Goal: Transaction & Acquisition: Purchase product/service

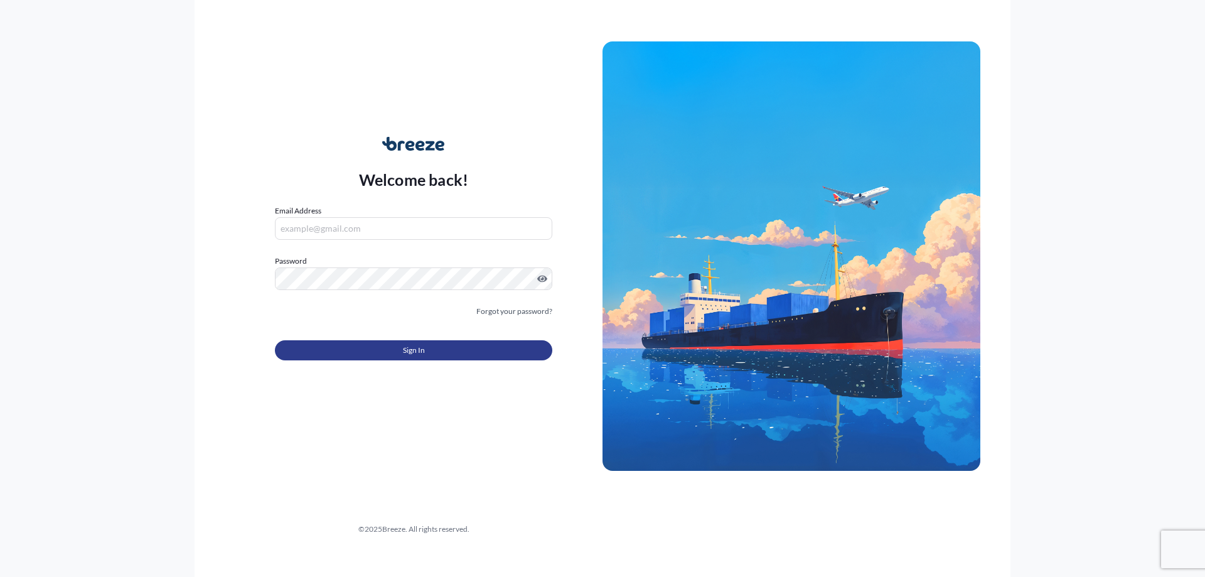
type input "[PERSON_NAME][EMAIL_ADDRESS][DOMAIN_NAME]"
click at [390, 352] on button "Sign In" at bounding box center [413, 350] width 277 height 20
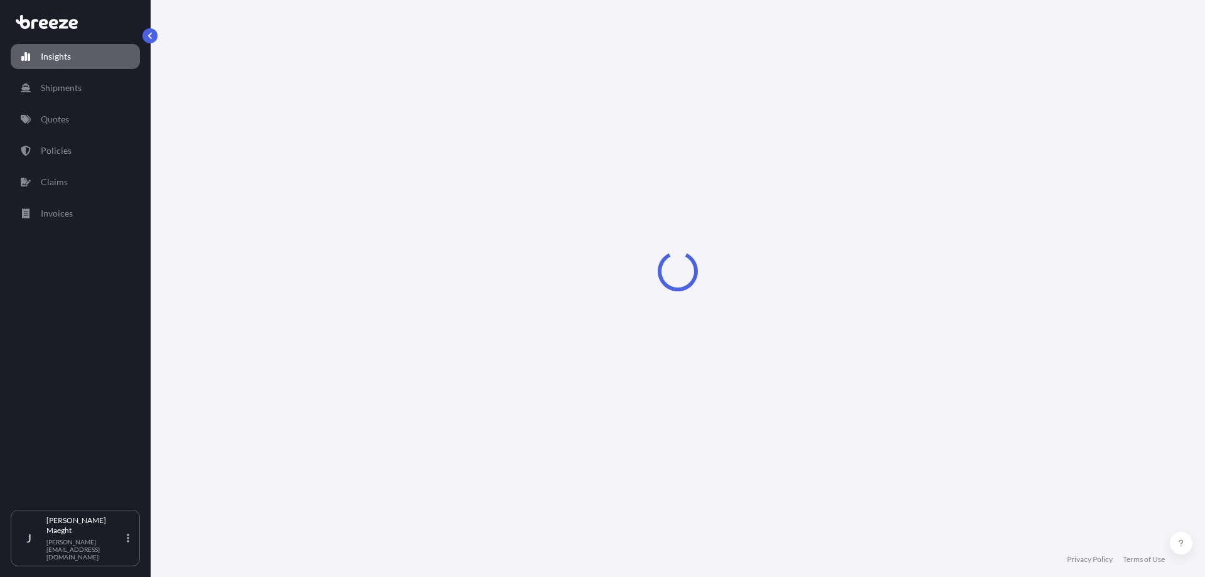
select select "2025"
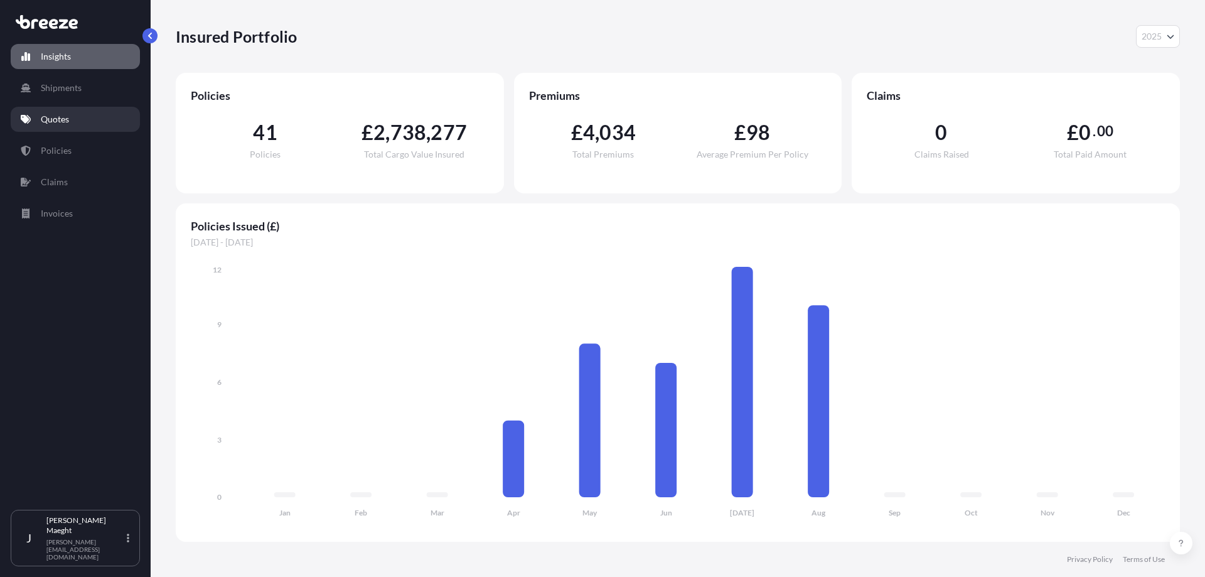
click at [52, 119] on p "Quotes" at bounding box center [55, 119] width 28 height 13
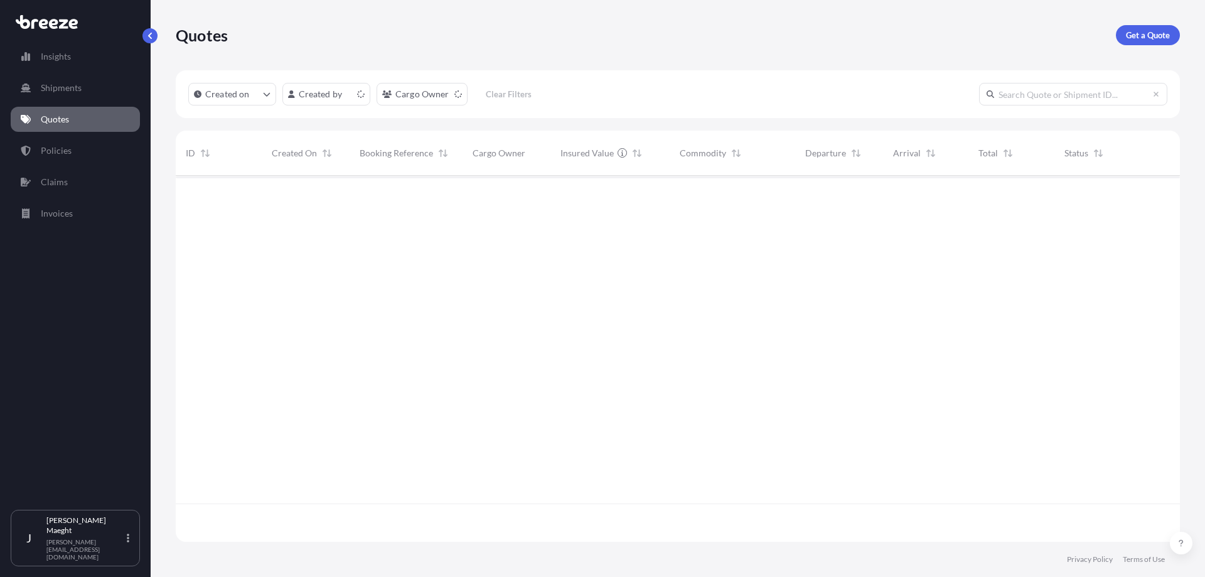
scroll to position [363, 994]
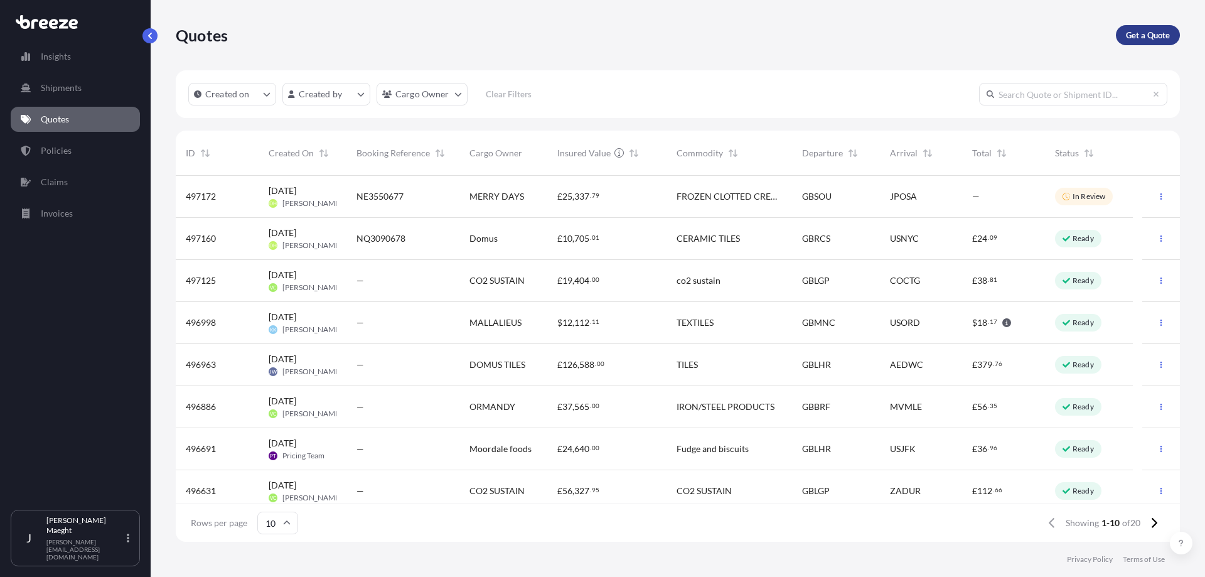
click at [1150, 34] on p "Get a Quote" at bounding box center [1148, 35] width 44 height 13
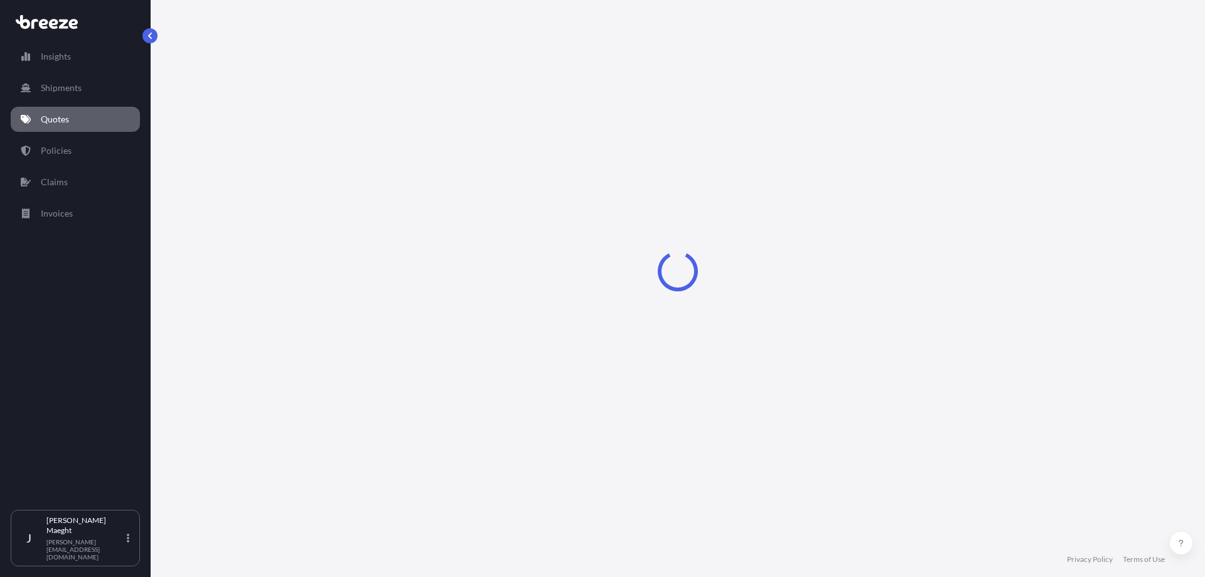
select select "Sea"
select select "1"
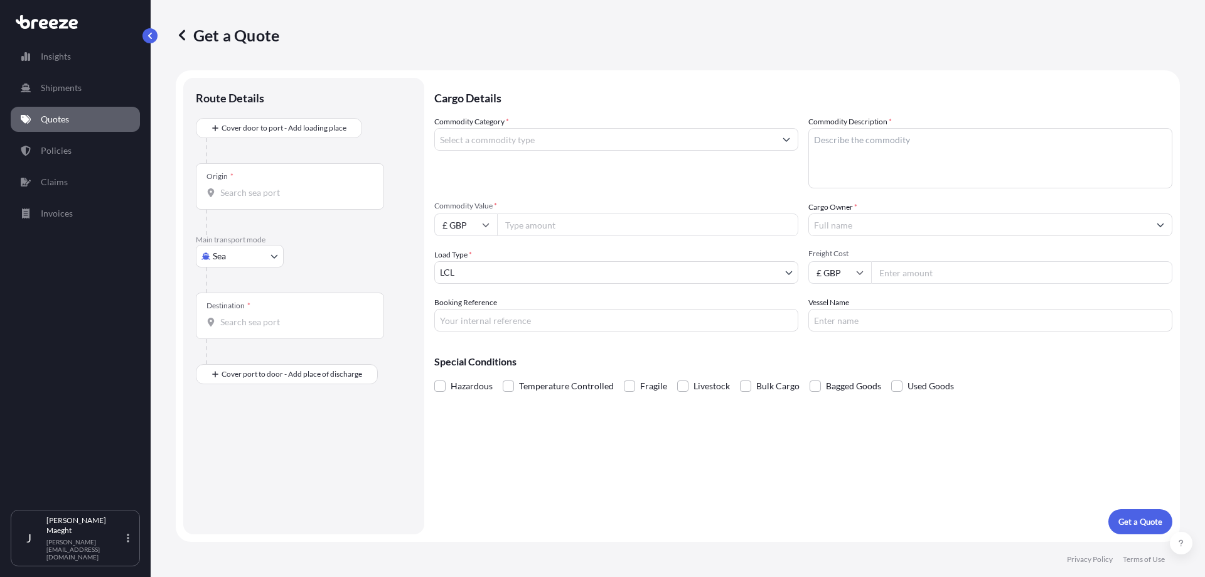
click at [258, 187] on input "Origin *" at bounding box center [294, 192] width 148 height 13
type input "lhr"
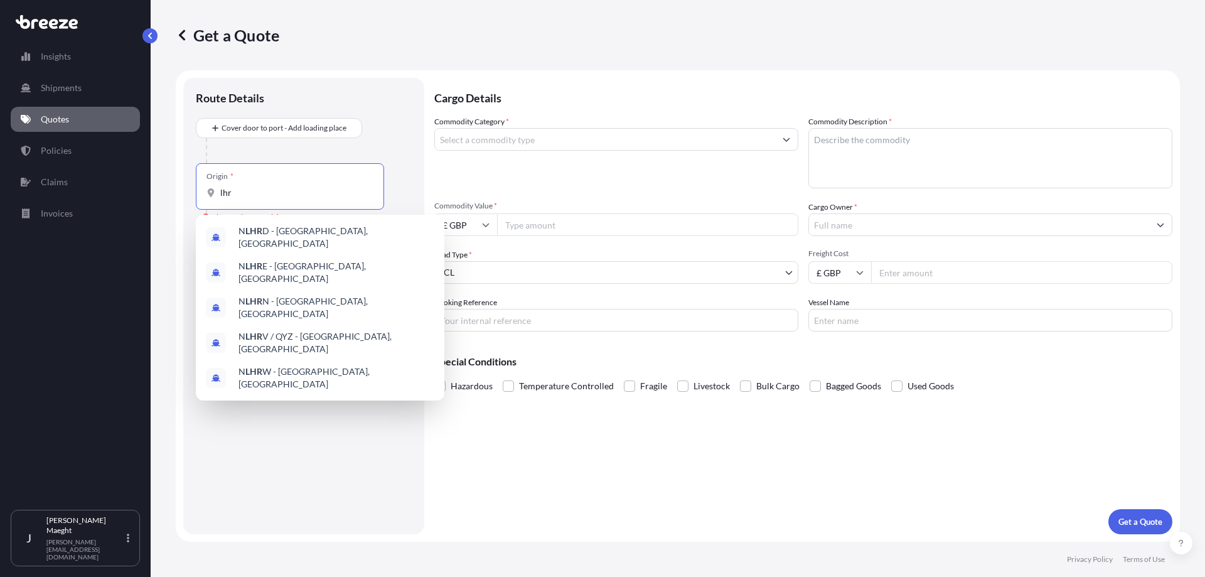
drag, startPoint x: 245, startPoint y: 193, endPoint x: 194, endPoint y: 186, distance: 51.2
click at [194, 186] on div "Route Details Cover door to port - Add loading place Place of loading Road Road…" at bounding box center [303, 306] width 241 height 456
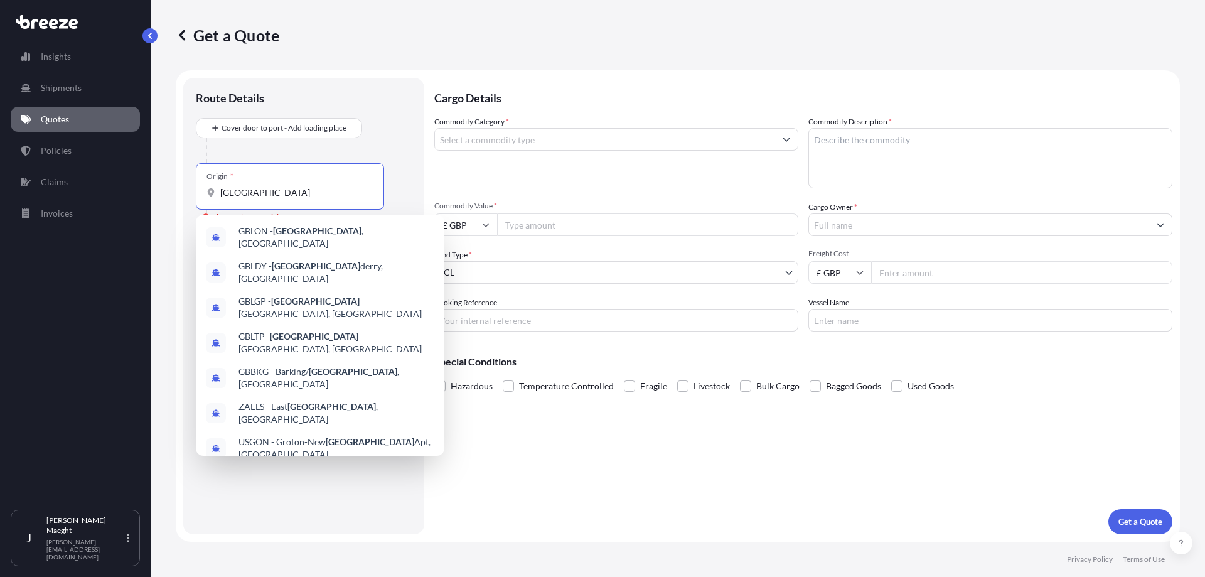
drag, startPoint x: 240, startPoint y: 194, endPoint x: 196, endPoint y: 193, distance: 43.3
click at [196, 193] on div "Origin * [GEOGRAPHIC_DATA]" at bounding box center [290, 186] width 188 height 46
click at [314, 237] on span "GBLON - [GEOGRAPHIC_DATA] , [GEOGRAPHIC_DATA]" at bounding box center [336, 237] width 196 height 25
type input "GBLON - [GEOGRAPHIC_DATA], [GEOGRAPHIC_DATA]"
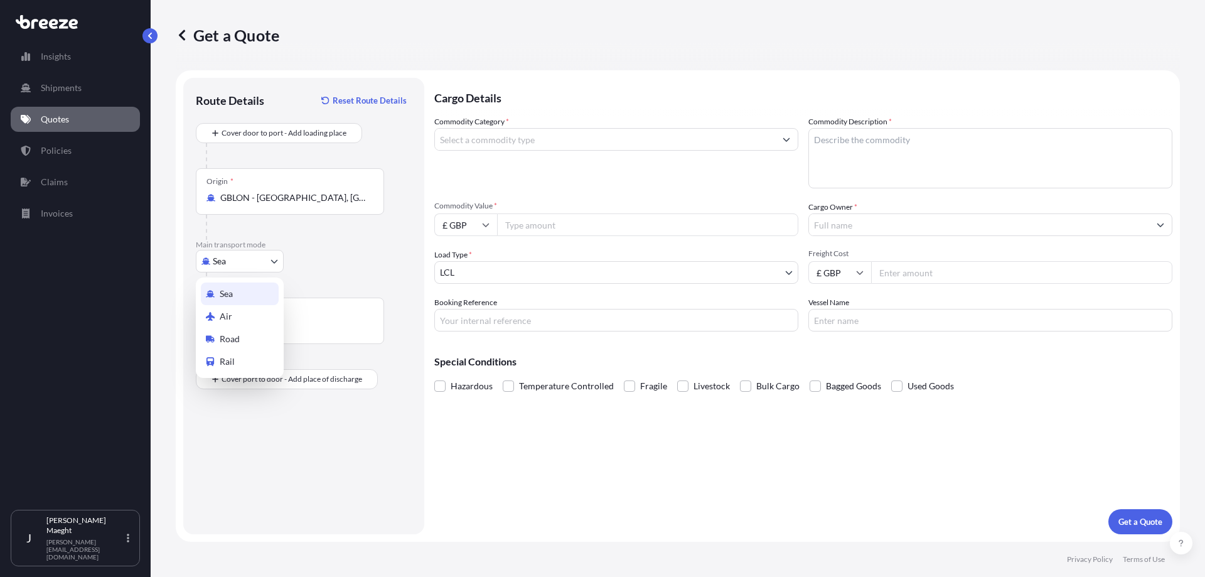
click at [275, 259] on body "10 options available. Insights Shipments Quotes Policies Claims Invoices J [PER…" at bounding box center [602, 288] width 1205 height 577
click at [248, 311] on div "Air" at bounding box center [240, 316] width 78 height 23
select select "Air"
click at [272, 341] on div "Destination *" at bounding box center [290, 320] width 188 height 46
click at [272, 333] on input "Destination *" at bounding box center [294, 327] width 148 height 13
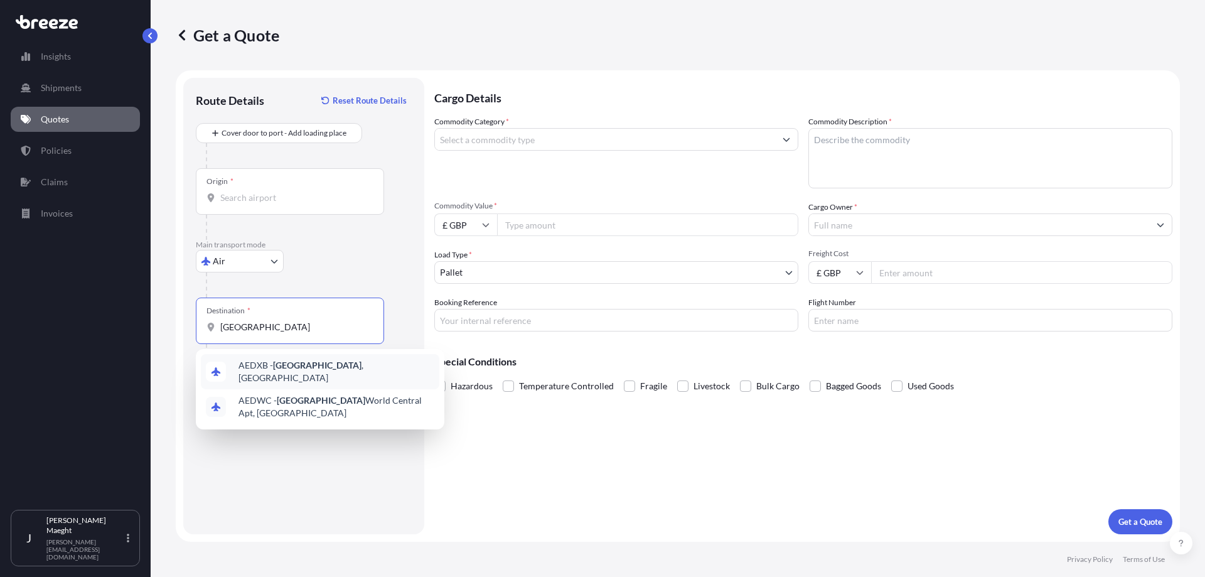
click at [271, 366] on span "AEDXB - [GEOGRAPHIC_DATA] , [GEOGRAPHIC_DATA]" at bounding box center [336, 371] width 196 height 25
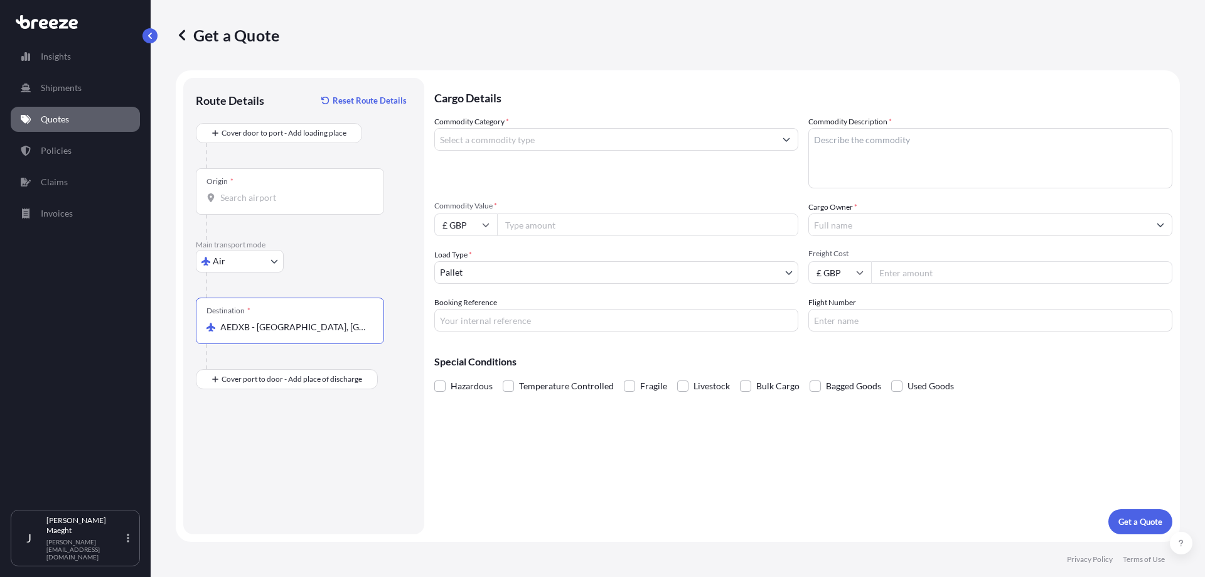
type input "AEDXB - [GEOGRAPHIC_DATA], [GEOGRAPHIC_DATA]"
click at [511, 137] on input "Commodity Category *" at bounding box center [605, 139] width 340 height 23
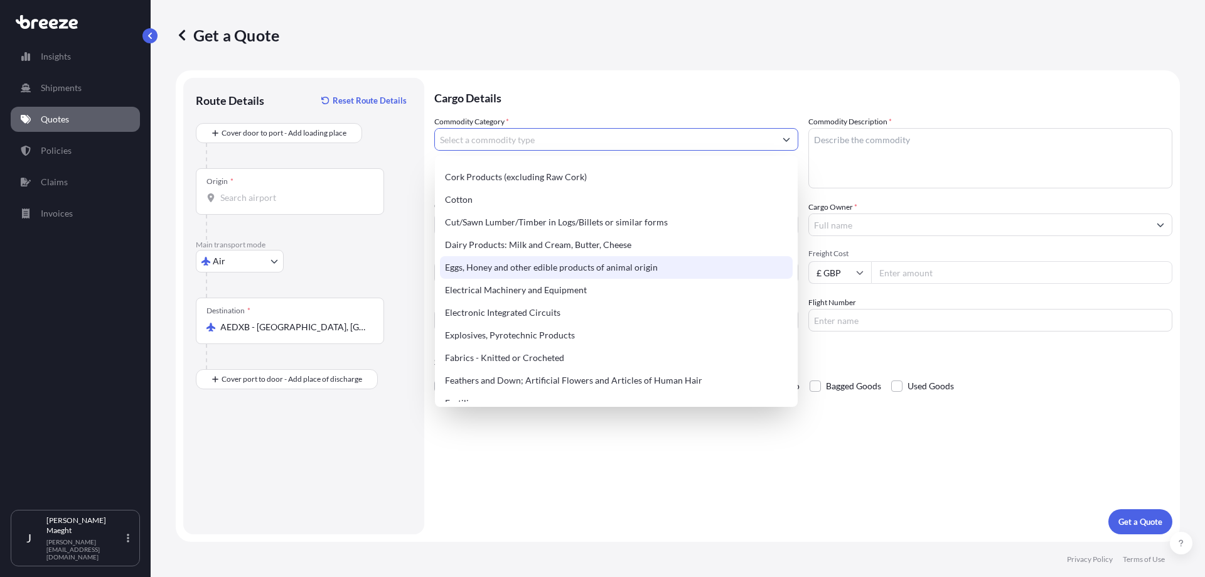
scroll to position [690, 0]
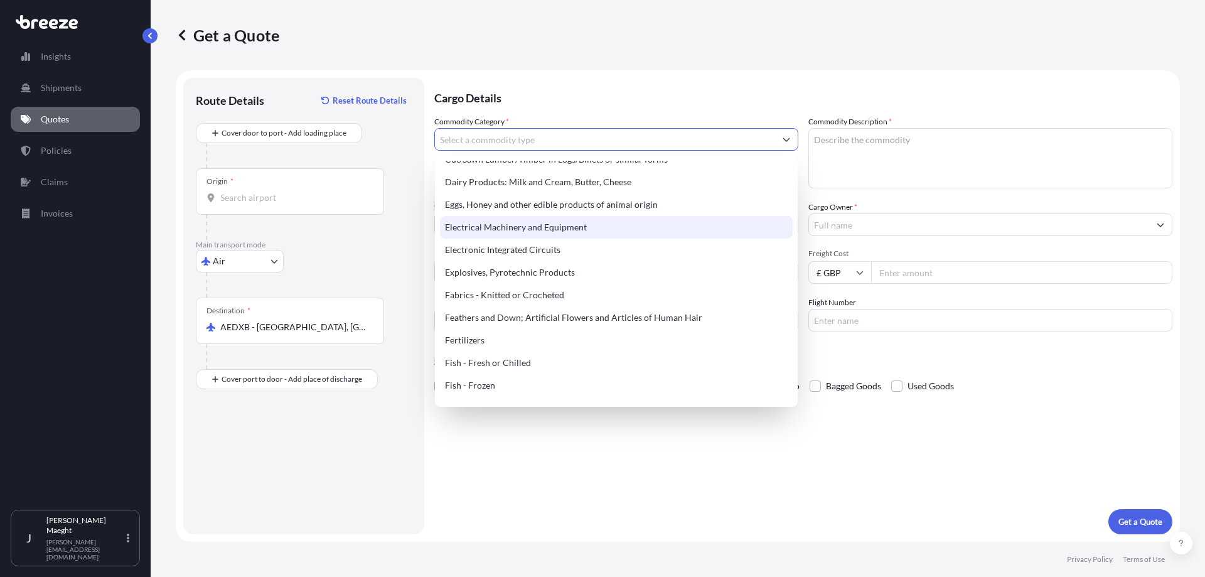
click at [518, 228] on div "Electrical Machinery and Equipment" at bounding box center [616, 227] width 353 height 23
type input "Electrical Machinery and Equipment"
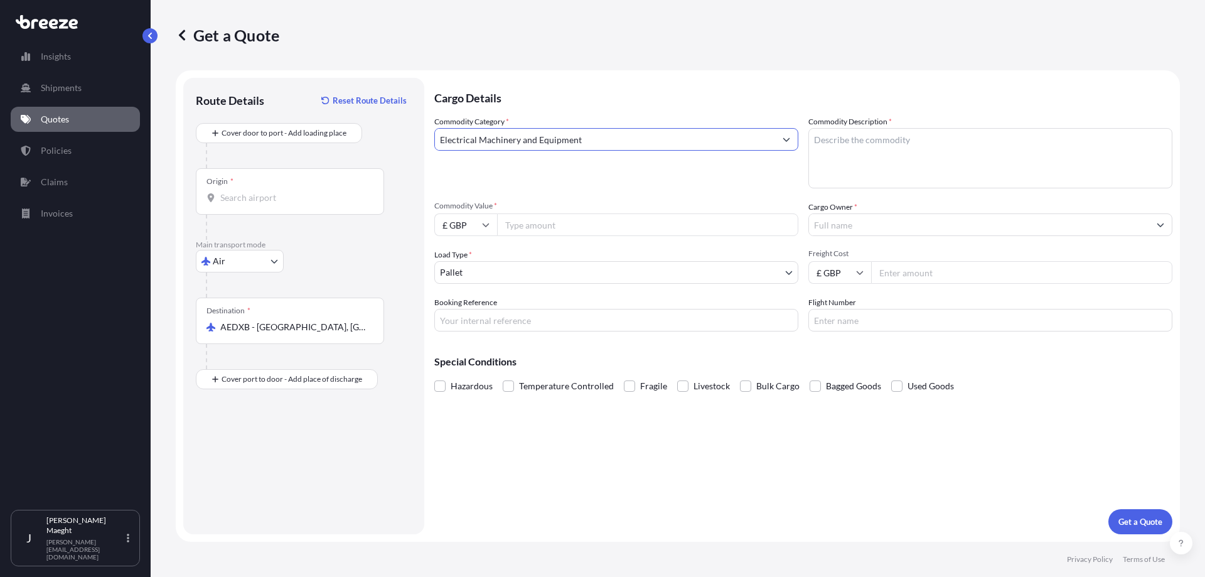
click at [564, 226] on input "Commodity Value *" at bounding box center [647, 224] width 301 height 23
type input "16155.00"
click at [530, 274] on body "Insights Shipments Quotes Policies Claims Invoices J [PERSON_NAME] [PERSON_NAME…" at bounding box center [602, 288] width 1205 height 577
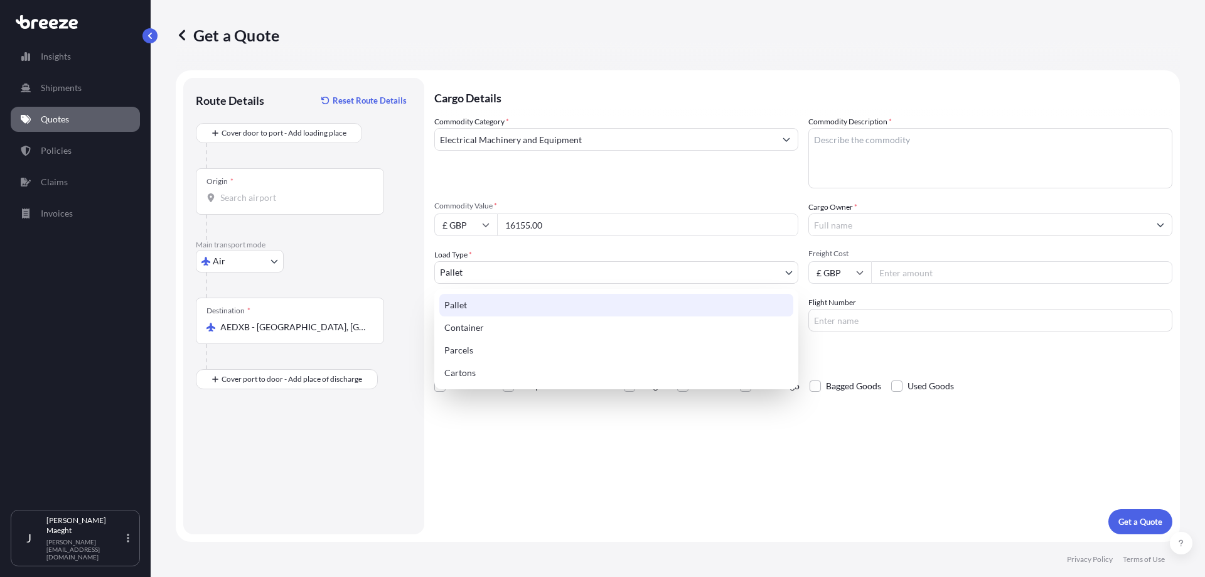
click at [462, 307] on div "Pallet" at bounding box center [616, 305] width 354 height 23
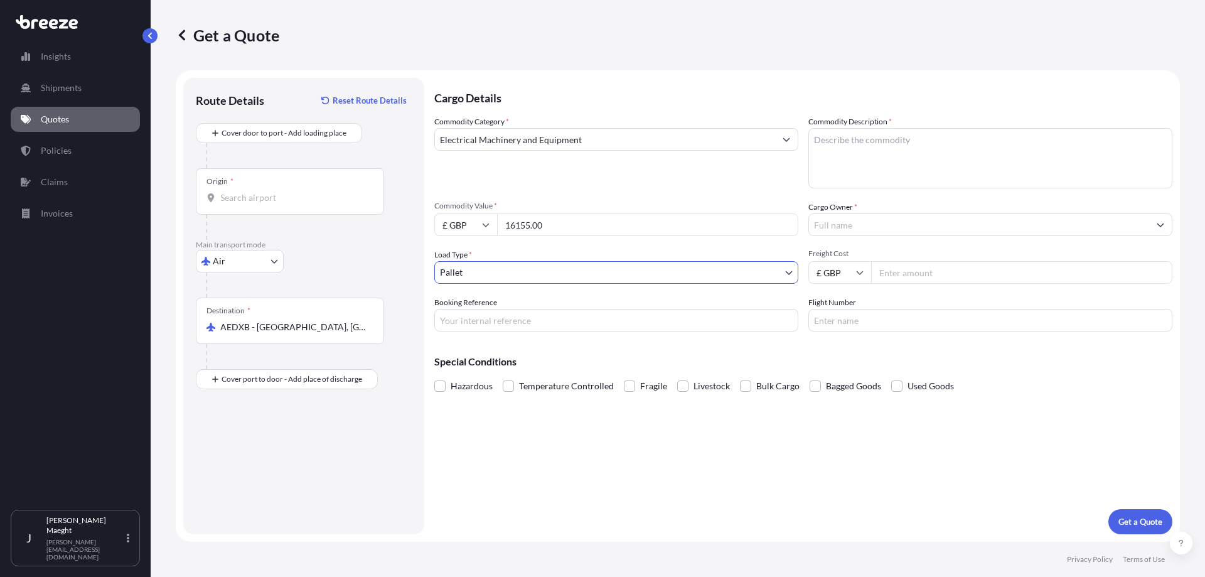
click at [502, 326] on input "Booking Reference" at bounding box center [616, 320] width 364 height 23
type input "NEWFS"
click at [895, 147] on textarea "Commodity Description *" at bounding box center [990, 158] width 364 height 60
type textarea "[PERSON_NAME]"
click at [849, 218] on input "Cargo Owner *" at bounding box center [979, 224] width 340 height 23
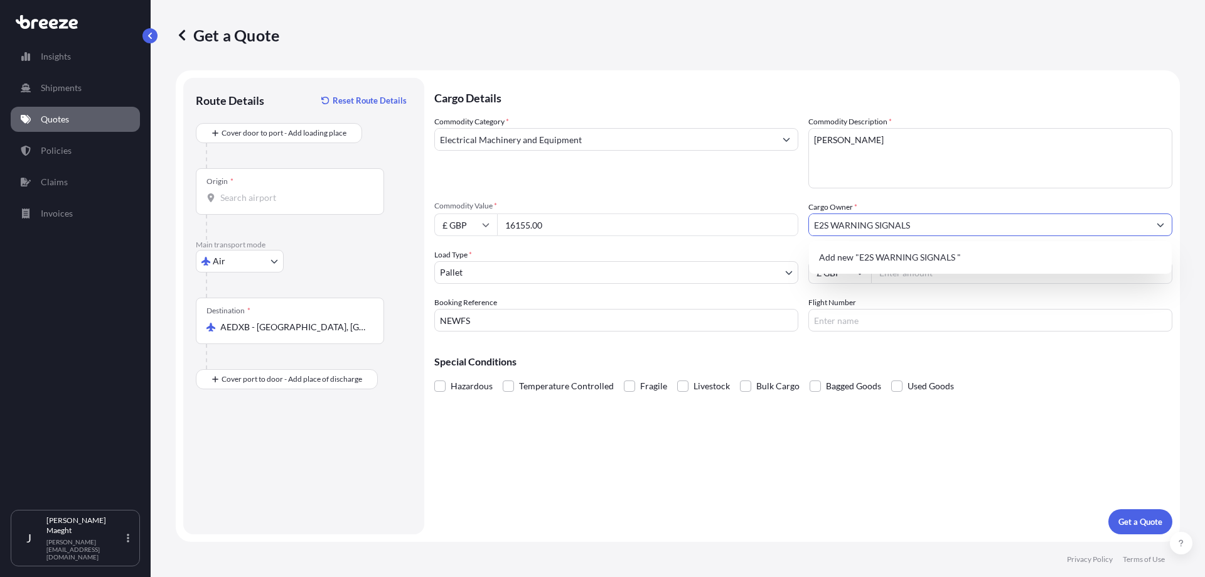
type input "E2S WARNING SIGNALS"
click at [894, 269] on input "Freight Cost" at bounding box center [1021, 272] width 301 height 23
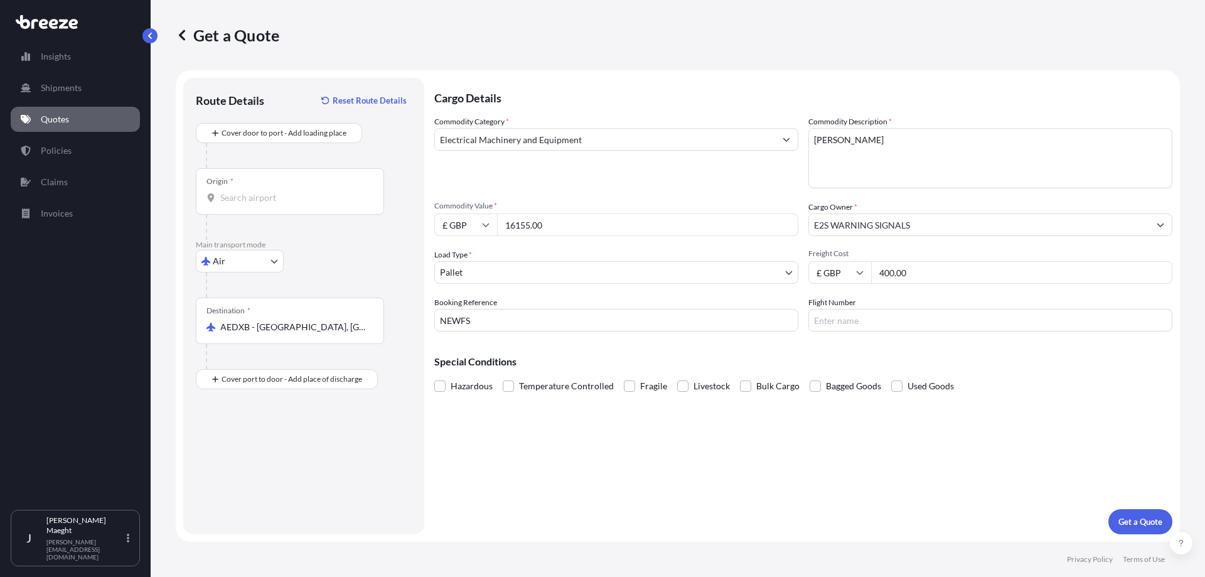
type input "400.00"
click at [897, 387] on span at bounding box center [896, 385] width 11 height 11
click at [891, 376] on input "Used Goods" at bounding box center [891, 376] width 0 height 0
click at [1133, 525] on p "Get a Quote" at bounding box center [1140, 521] width 44 height 13
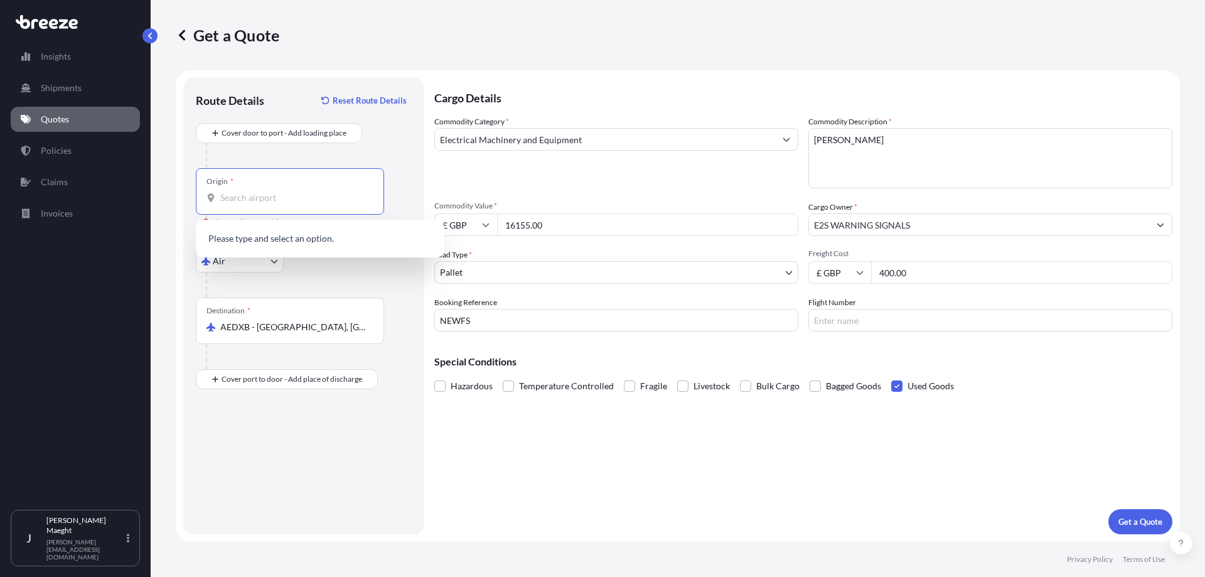
click at [297, 196] on input "Origin * Please select an origin" at bounding box center [294, 197] width 148 height 13
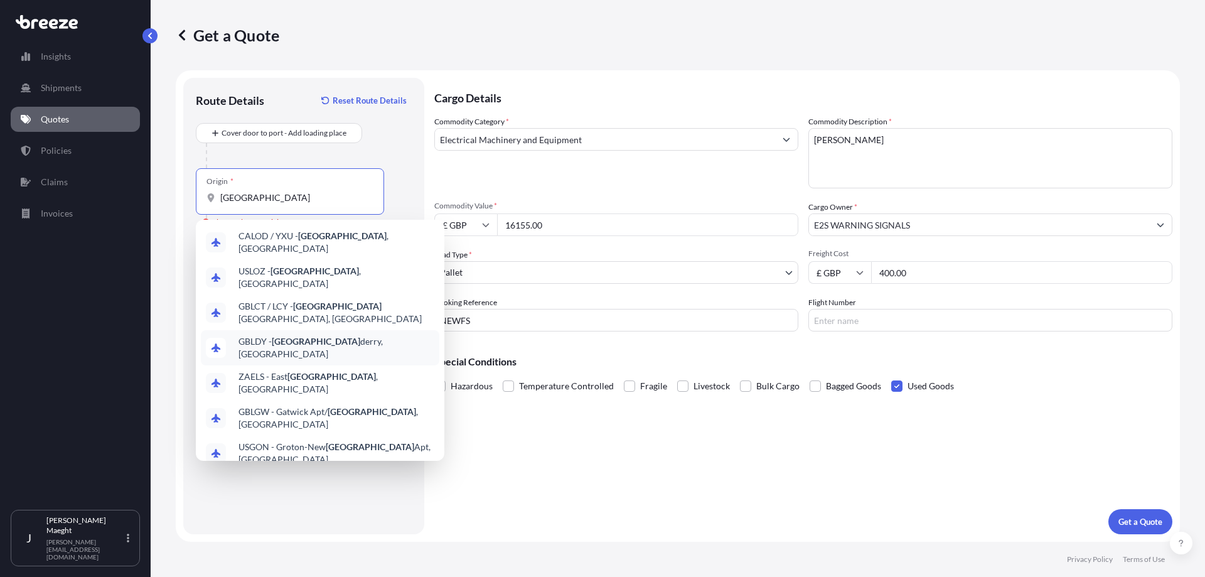
scroll to position [63, 0]
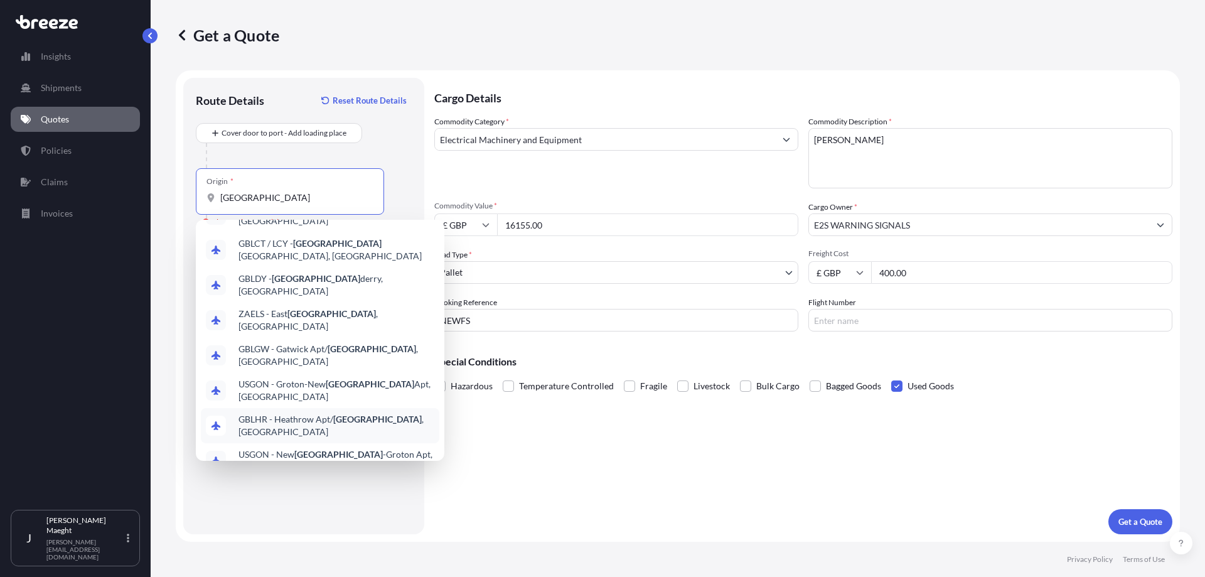
click at [301, 413] on span "GBLHR - Heathrow Apt/ [GEOGRAPHIC_DATA] , [GEOGRAPHIC_DATA]" at bounding box center [336, 425] width 196 height 25
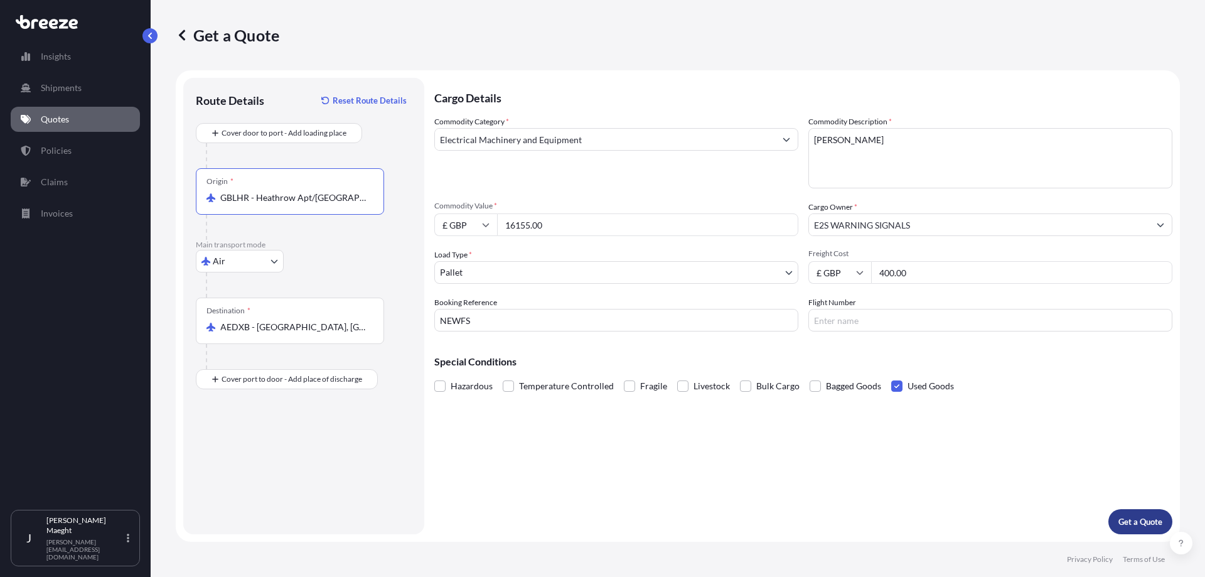
type input "GBLHR - Heathrow Apt/[GEOGRAPHIC_DATA], [GEOGRAPHIC_DATA]"
click at [1139, 523] on p "Get a Quote" at bounding box center [1140, 521] width 44 height 13
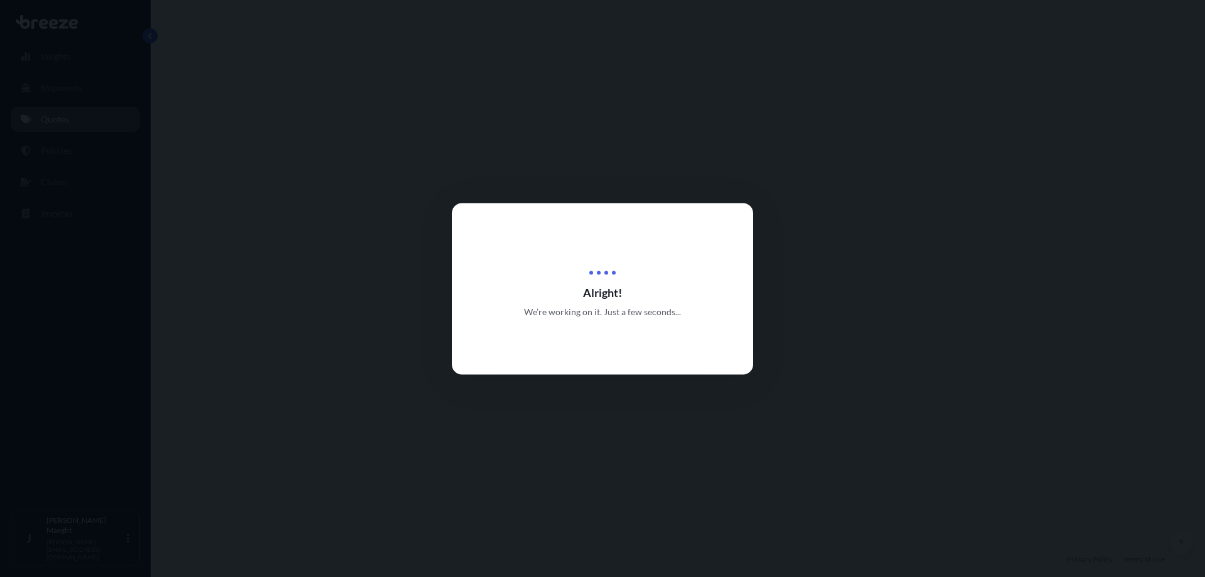
select select "Air"
select select "1"
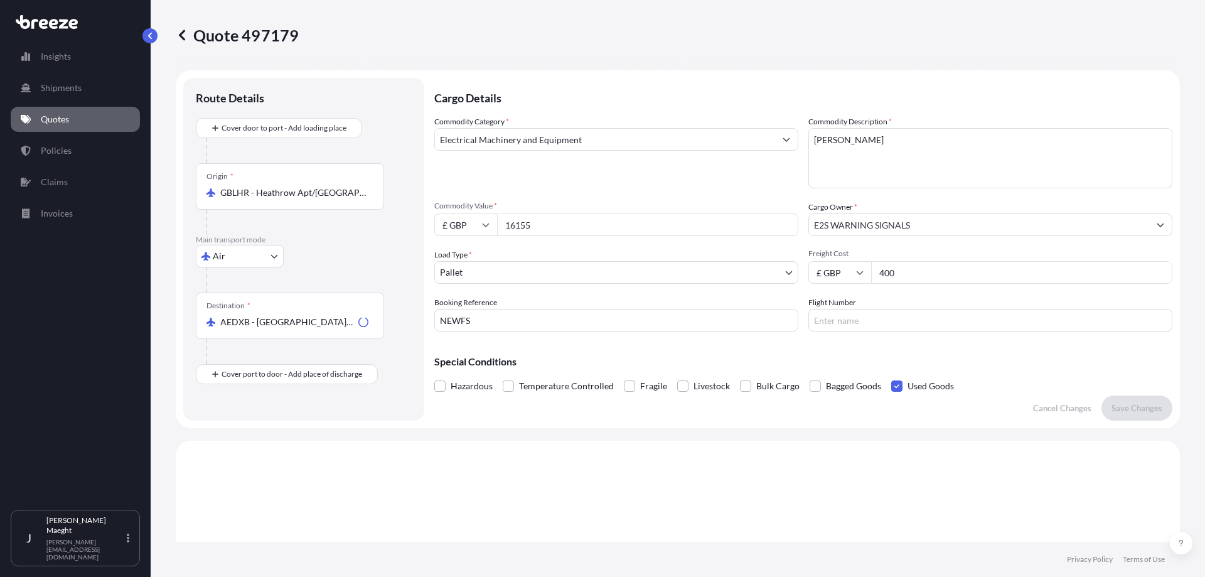
scroll to position [378, 0]
